Goal: Information Seeking & Learning: Check status

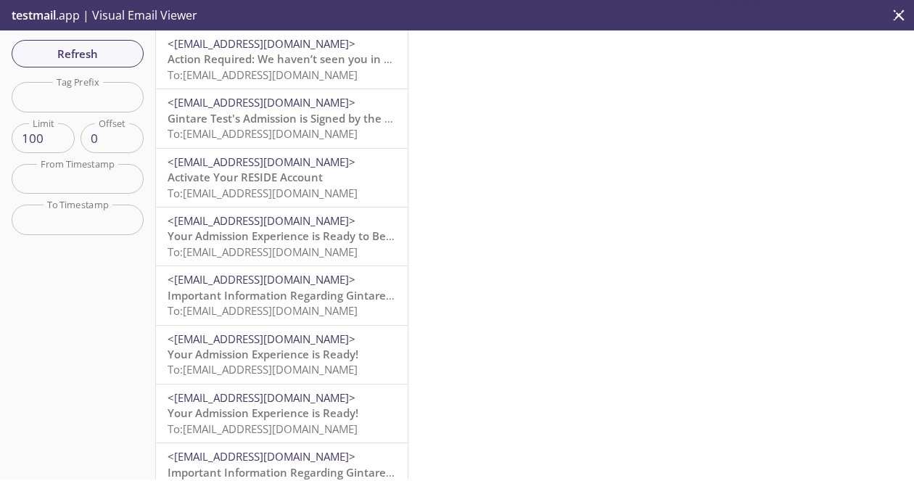
drag, startPoint x: 0, startPoint y: 0, endPoint x: 276, endPoint y: 65, distance: 283.9
click at [265, 61] on span "Action Required: We haven’t seen you in your Reside account lately!" at bounding box center [347, 58] width 358 height 15
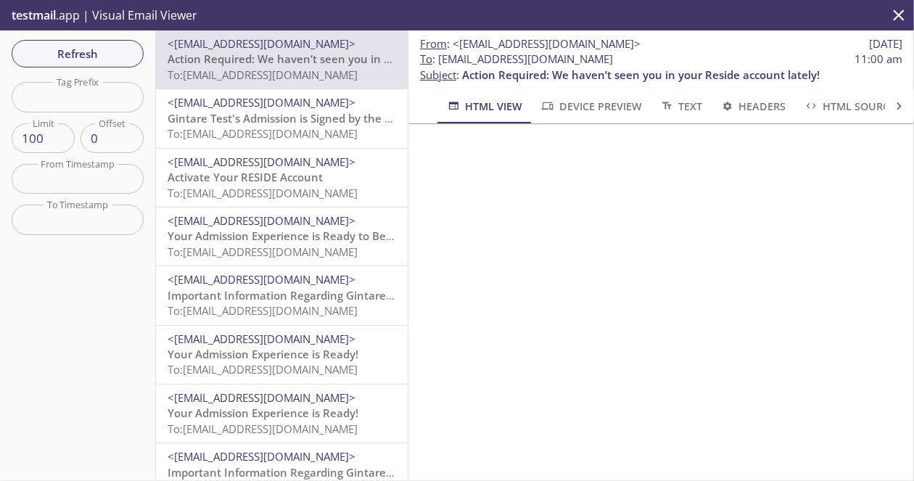
drag, startPoint x: 670, startPoint y: 60, endPoint x: 437, endPoint y: 65, distance: 232.8
click at [437, 65] on span "To : [EMAIL_ADDRESS][DOMAIN_NAME]" at bounding box center [516, 58] width 193 height 15
copy span "[EMAIL_ADDRESS][DOMAIN_NAME]"
click at [116, 57] on span "Refresh" at bounding box center [77, 53] width 109 height 19
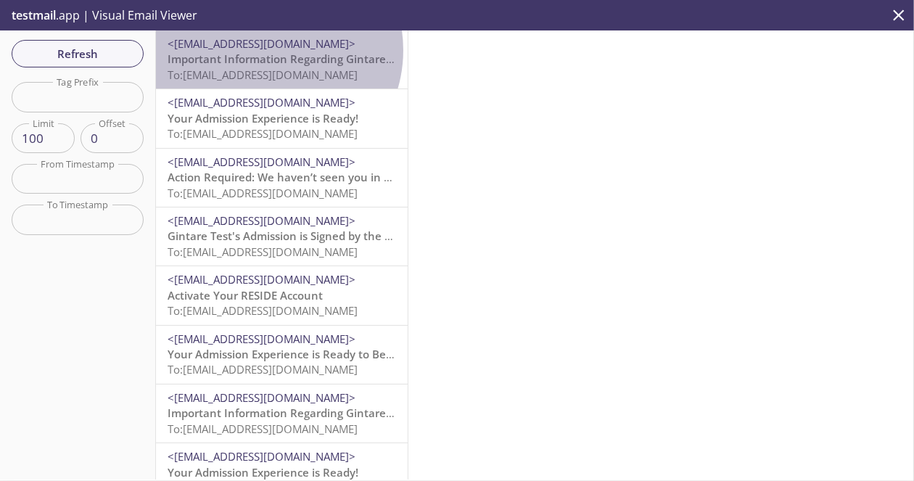
drag, startPoint x: 265, startPoint y: 50, endPoint x: 294, endPoint y: 92, distance: 50.7
click at [268, 52] on div "<[EMAIL_ADDRESS][DOMAIN_NAME]> Important Information Regarding Gintare Test's A…" at bounding box center [282, 59] width 228 height 46
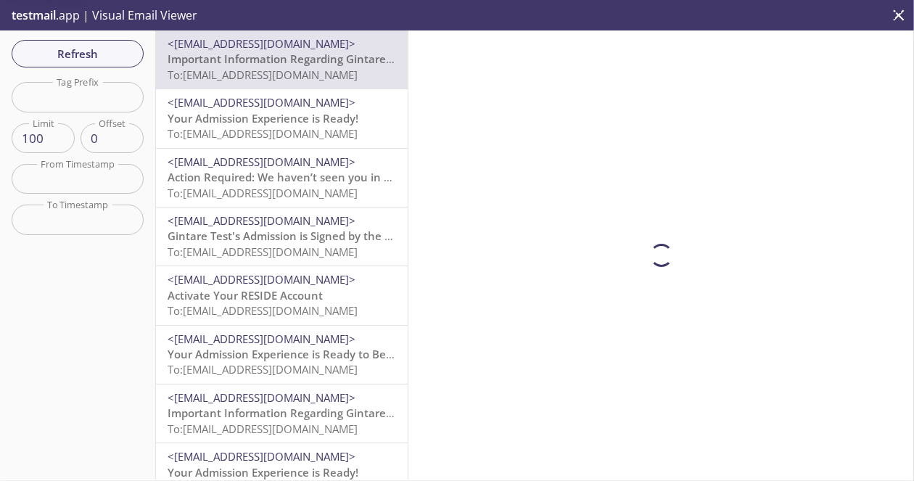
click at [297, 98] on span "<[EMAIL_ADDRESS][DOMAIN_NAME]>" at bounding box center [262, 102] width 188 height 15
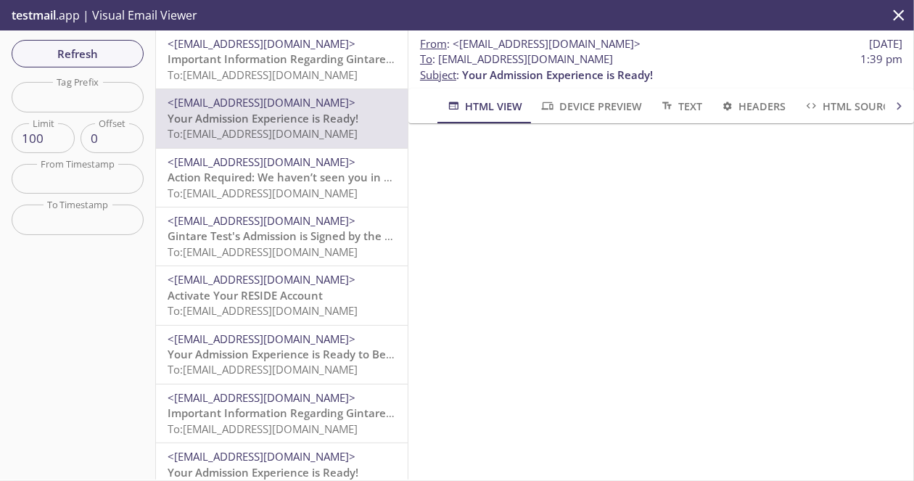
scroll to position [145, 0]
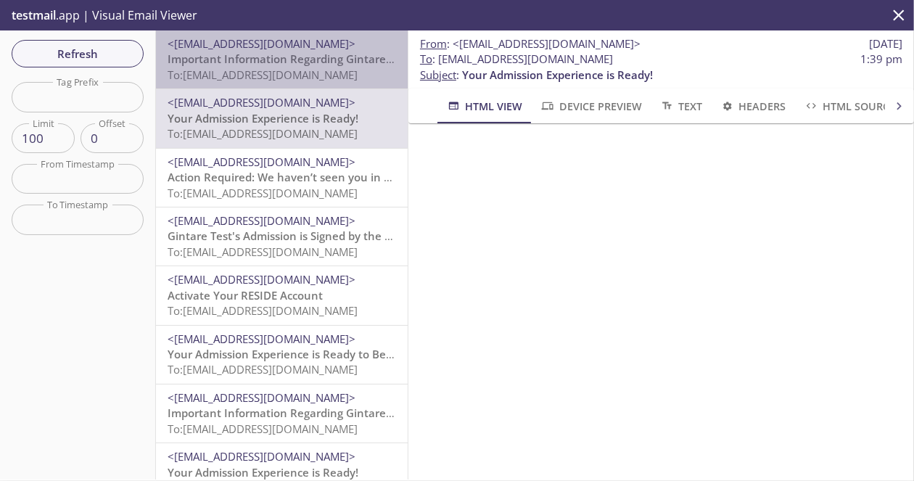
click at [285, 65] on span "Important Information Regarding Gintare Test's Admission to ACME 2019" at bounding box center [360, 58] width 384 height 15
